Goal: Find specific page/section: Locate a particular part of the current website

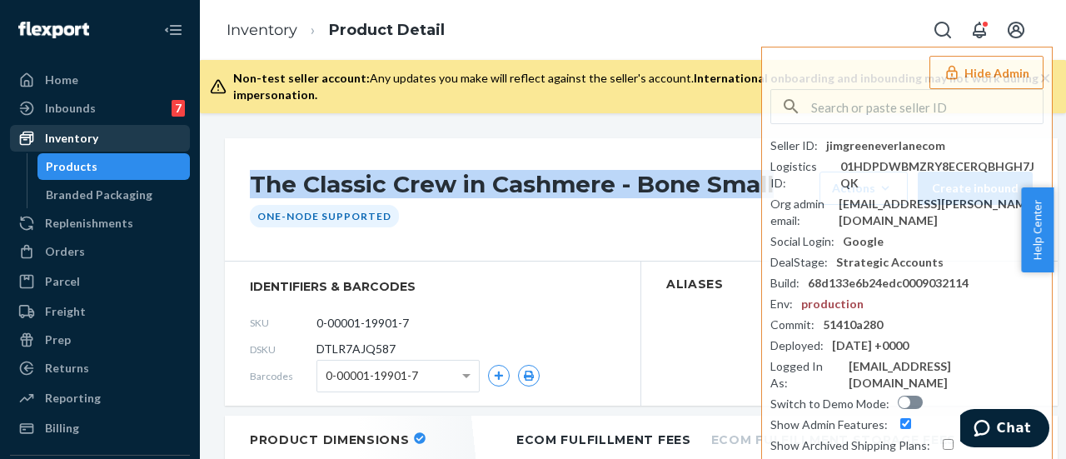
click at [69, 137] on div "Inventory" at bounding box center [71, 138] width 53 height 17
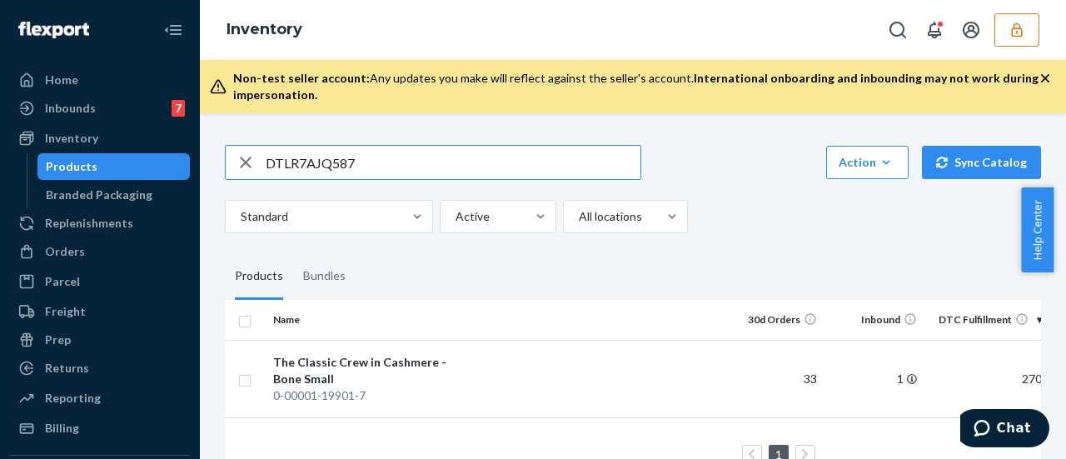
drag, startPoint x: 373, startPoint y: 169, endPoint x: 249, endPoint y: 168, distance: 124.1
click at [249, 168] on div "DTLR7AJQ587" at bounding box center [433, 162] width 415 height 33
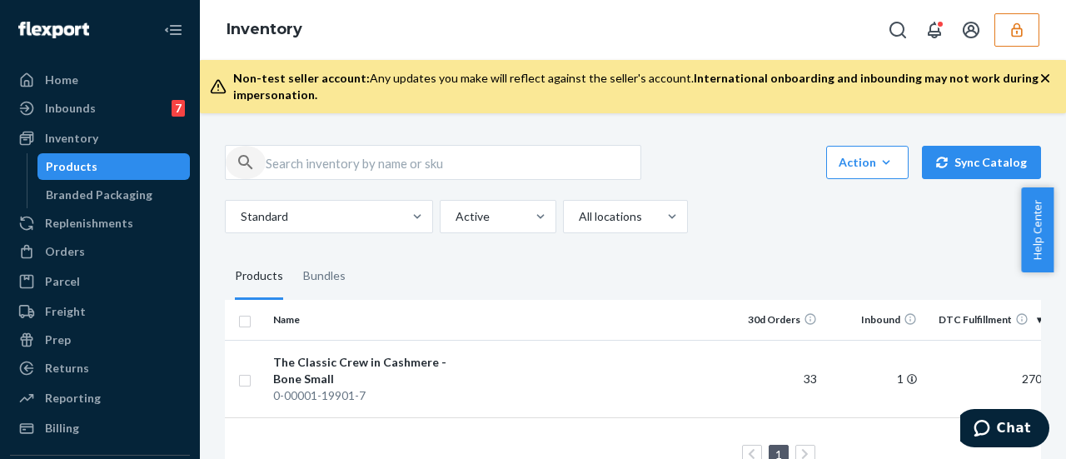
click at [246, 168] on icon "button" at bounding box center [246, 162] width 20 height 33
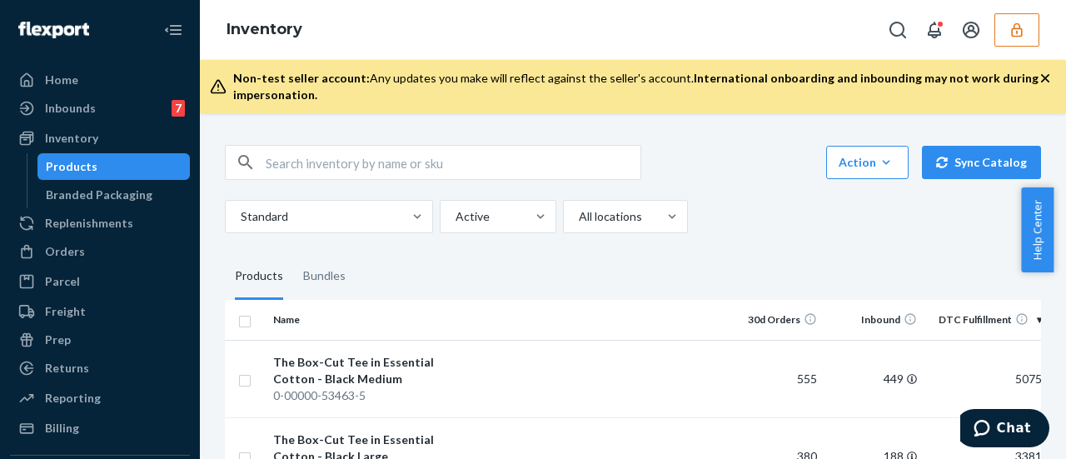
click at [277, 166] on input "text" at bounding box center [453, 162] width 375 height 33
paste input "DN74PI3FAPW"
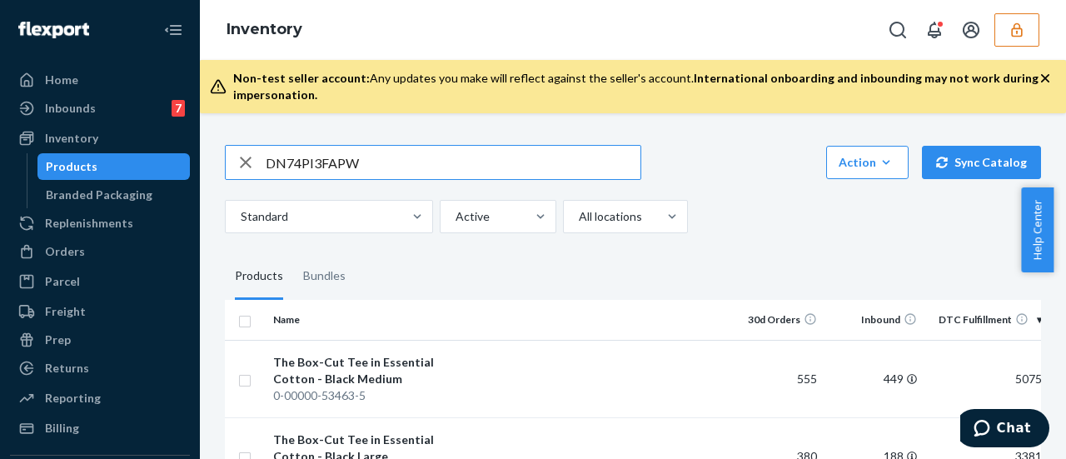
type input "DN74PI3FAPW"
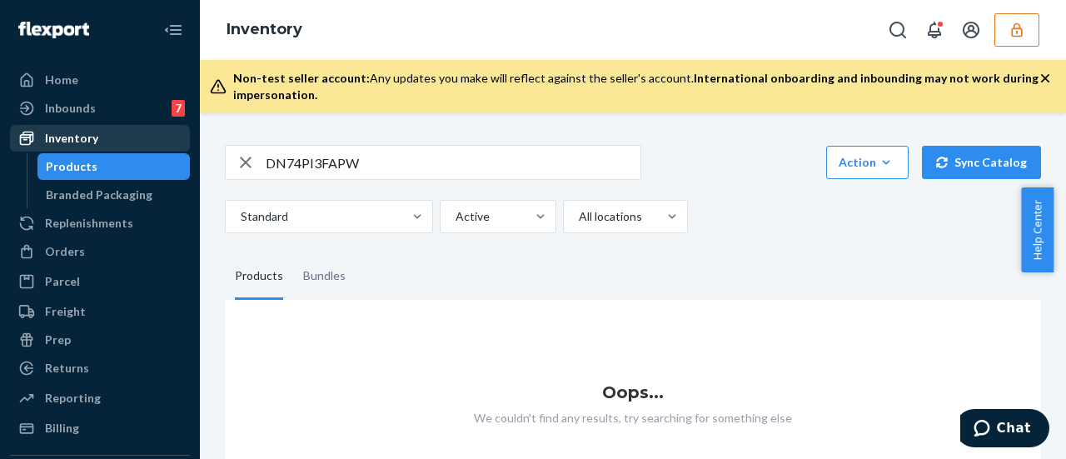
click at [72, 138] on div "Inventory" at bounding box center [71, 138] width 53 height 17
click at [75, 165] on div "Products" at bounding box center [72, 166] width 52 height 17
click at [75, 139] on div "Inventory" at bounding box center [71, 138] width 53 height 17
click at [1012, 19] on button "button" at bounding box center [1016, 29] width 45 height 33
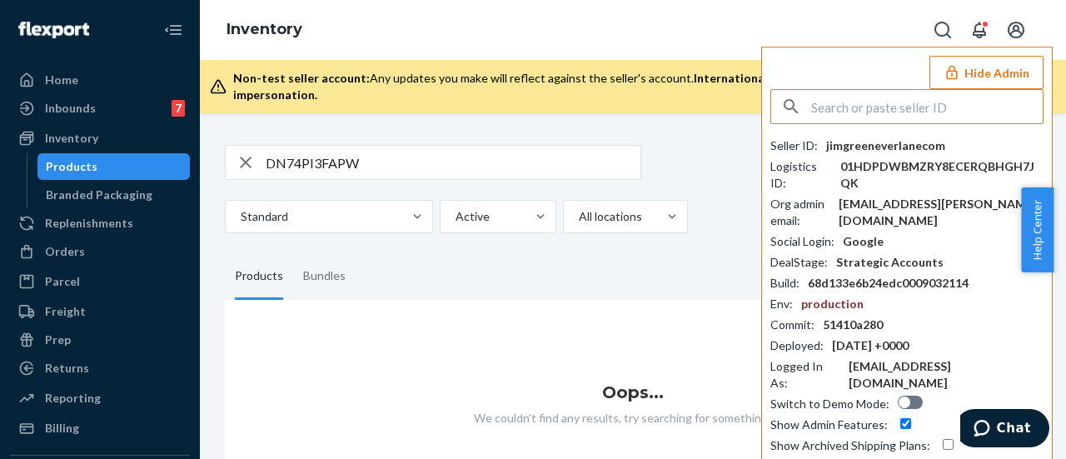
click at [878, 94] on input "text" at bounding box center [926, 106] width 231 height 33
click at [873, 106] on input "text" at bounding box center [926, 106] width 231 height 33
type input "helloprickleecom"
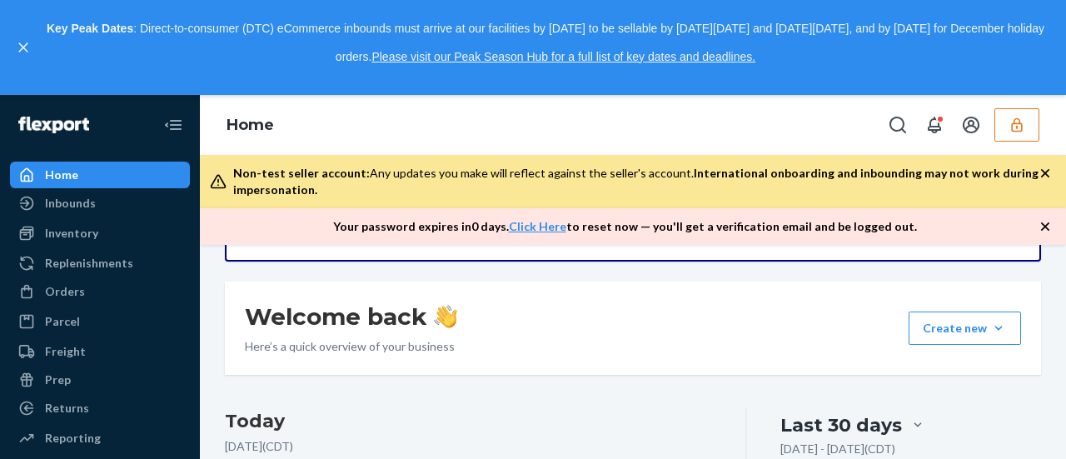
scroll to position [333, 0]
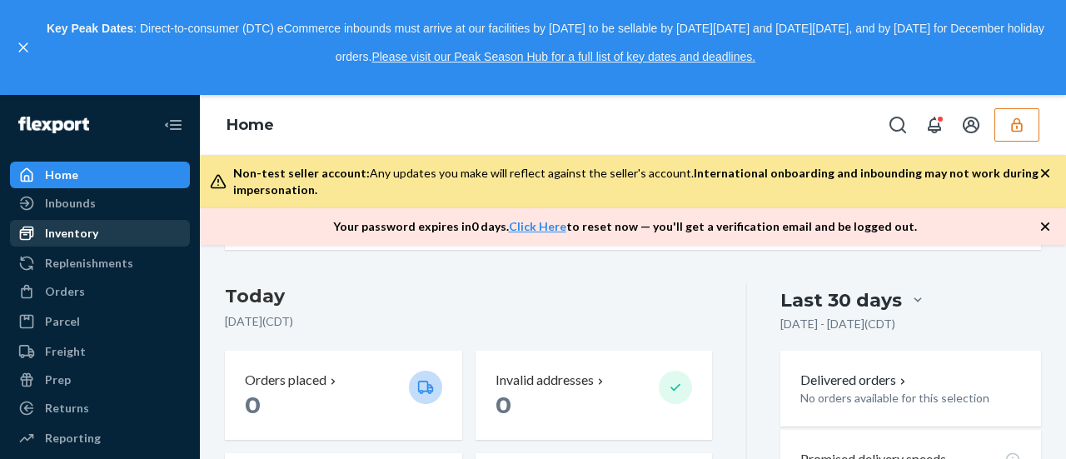
click at [64, 231] on div "Inventory" at bounding box center [71, 233] width 53 height 17
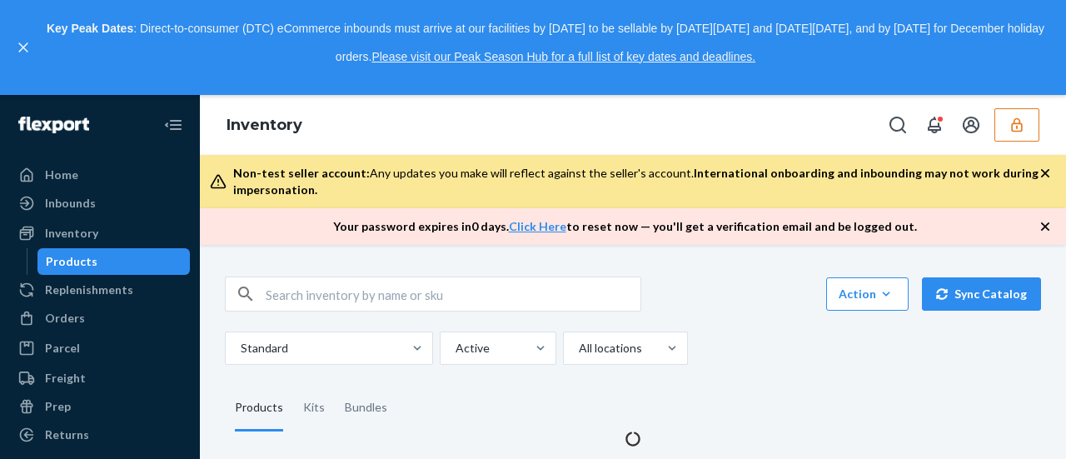
click at [62, 264] on div "Products" at bounding box center [72, 261] width 52 height 17
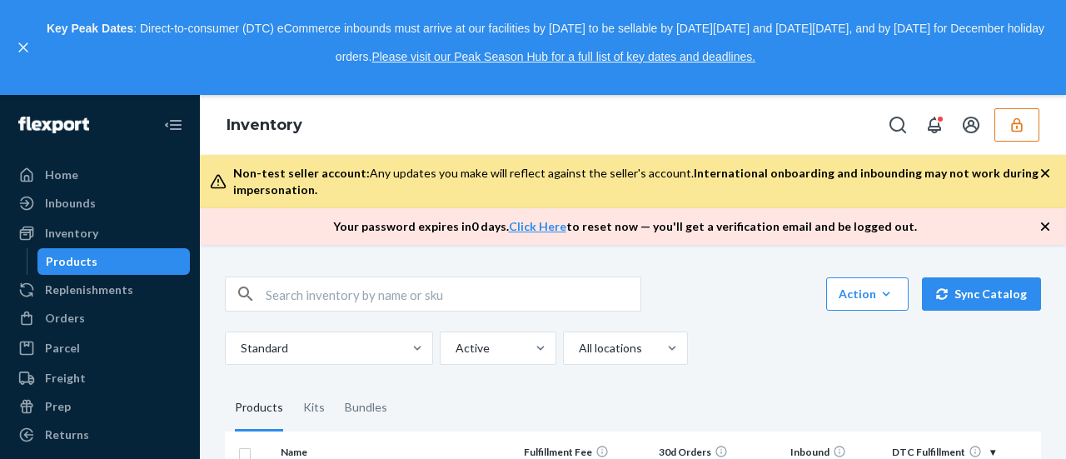
click at [285, 289] on input "text" at bounding box center [453, 293] width 375 height 33
paste input "helloprickleecom"
type input "h"
click at [331, 304] on input "text" at bounding box center [453, 293] width 375 height 33
paste input "DN74PI3FAPW"
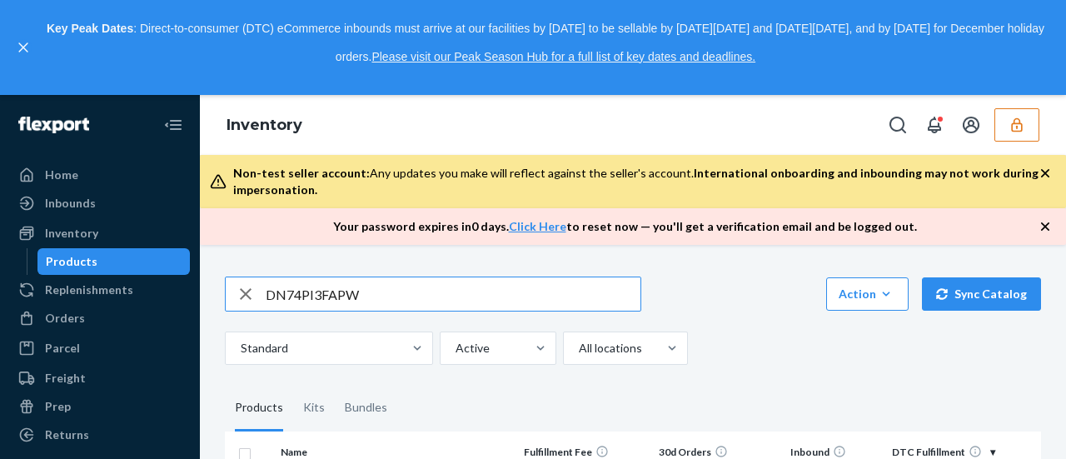
type input "DN74PI3FAPW"
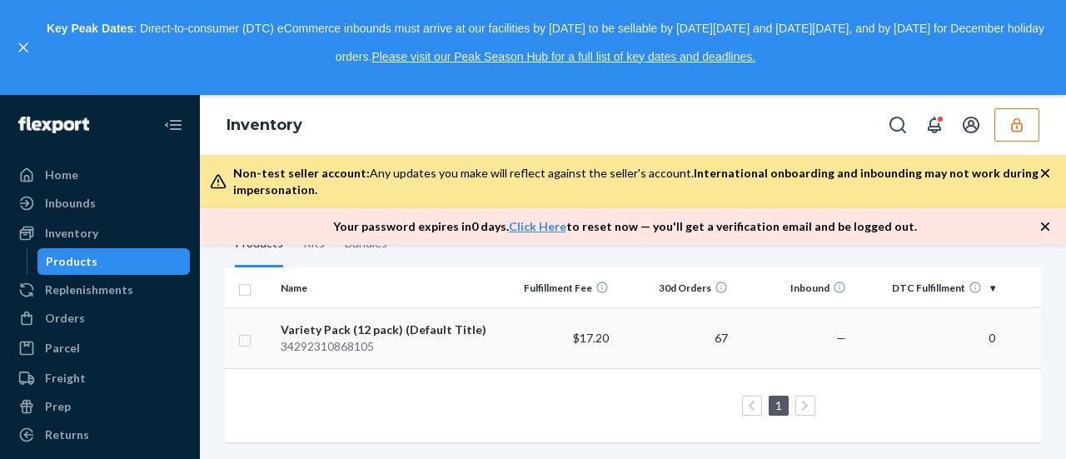
click at [318, 329] on div "Variety Pack (12 pack) (Default Title)" at bounding box center [385, 329] width 209 height 17
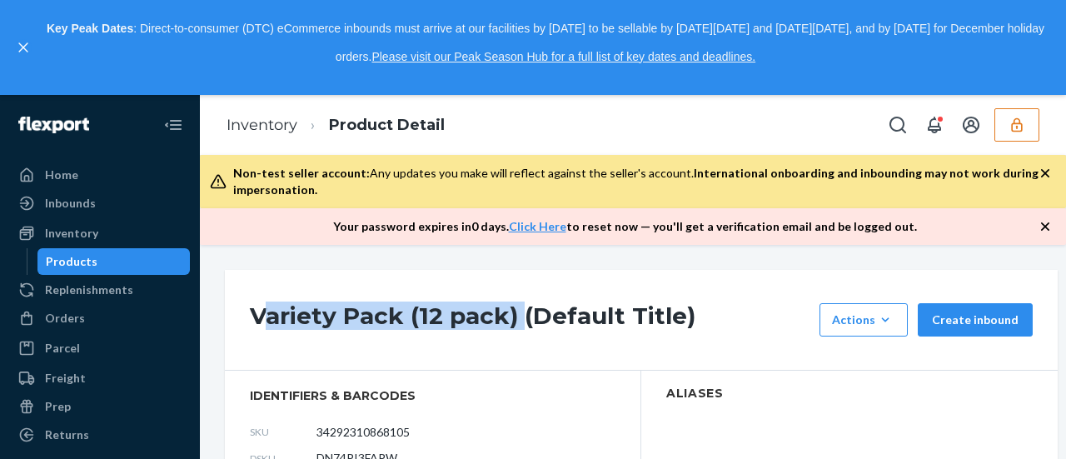
drag, startPoint x: 258, startPoint y: 315, endPoint x: 519, endPoint y: 331, distance: 261.1
click at [519, 331] on h1 "Variety Pack (12 pack) (Default Title)" at bounding box center [530, 319] width 561 height 33
click at [1010, 127] on icon "button" at bounding box center [1016, 125] width 17 height 17
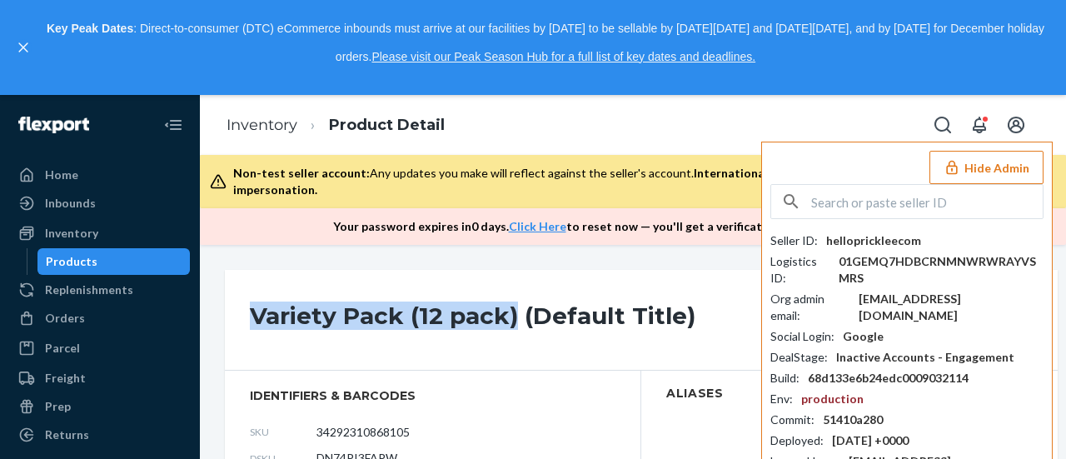
drag, startPoint x: 246, startPoint y: 312, endPoint x: 512, endPoint y: 321, distance: 265.7
click at [512, 321] on div "Variety Pack (12 pack) (Default Title) Actions Add components Hide Create inbou…" at bounding box center [641, 320] width 833 height 101
